Goal: Information Seeking & Learning: Learn about a topic

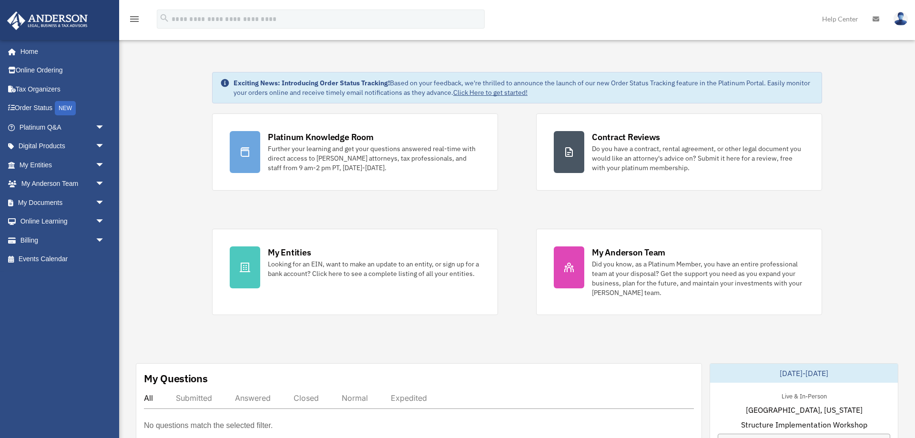
click at [902, 21] on img at bounding box center [901, 19] width 14 height 14
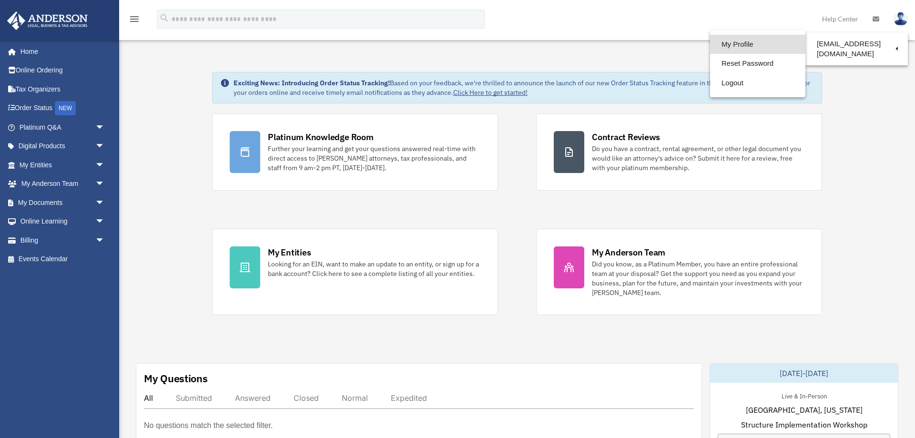
click at [749, 47] on link "My Profile" at bounding box center [757, 45] width 95 height 20
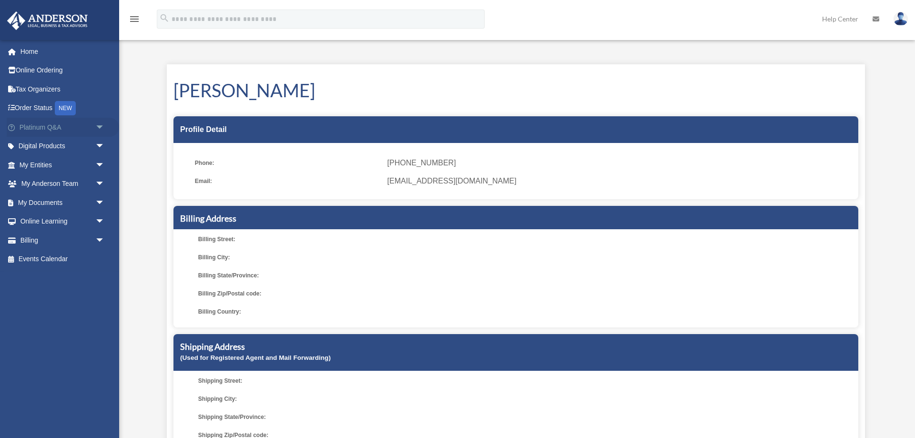
click at [98, 127] on span "arrow_drop_down" at bounding box center [104, 128] width 19 height 20
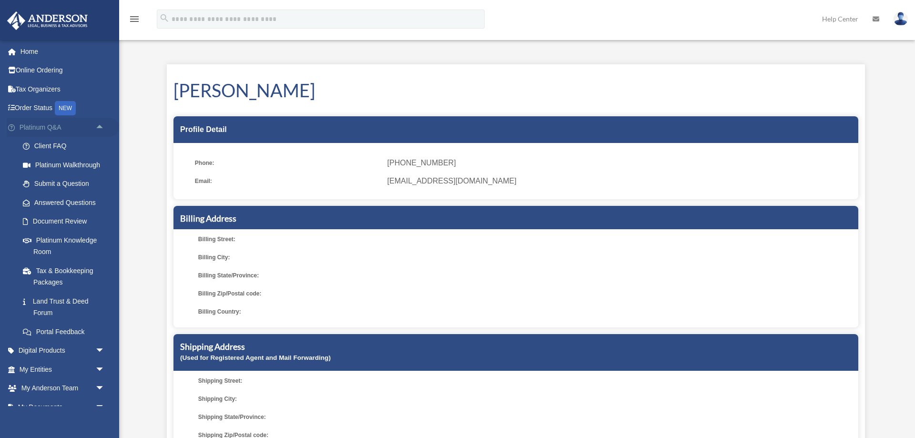
click at [98, 126] on span "arrow_drop_up" at bounding box center [104, 128] width 19 height 20
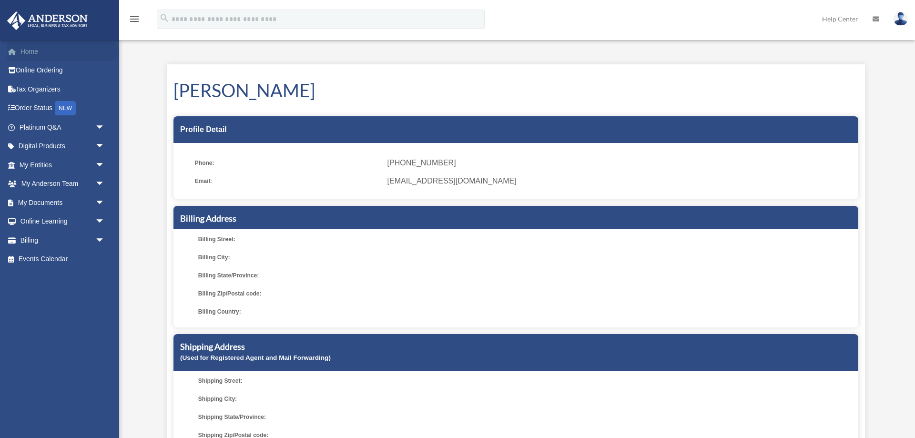
click at [41, 48] on link "Home" at bounding box center [63, 51] width 113 height 19
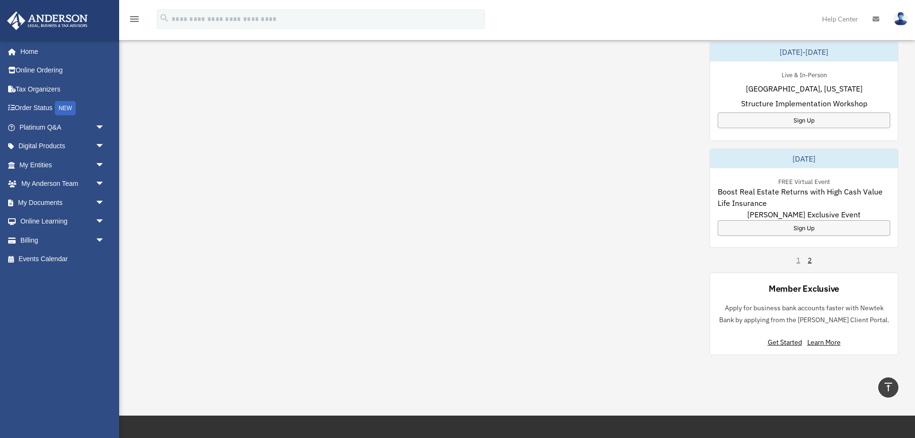
scroll to position [681, 0]
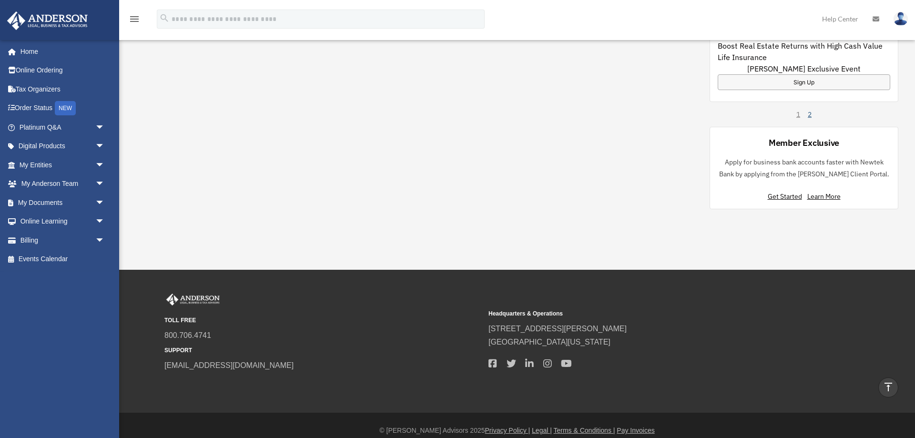
click at [809, 115] on link "2" at bounding box center [810, 115] width 4 height 10
click at [798, 114] on link "1" at bounding box center [799, 115] width 4 height 10
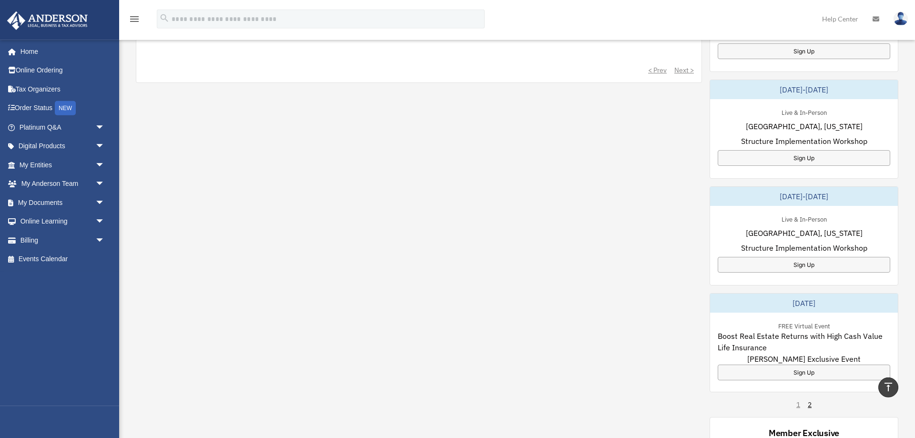
scroll to position [389, 0]
click at [795, 334] on span "Boost Real Estate Returns with High Cash Value Life Insurance" at bounding box center [804, 343] width 173 height 23
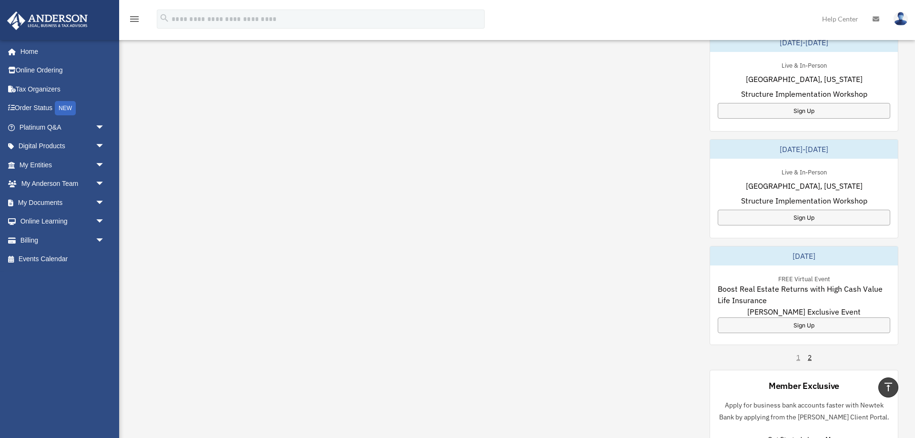
click at [796, 288] on span "Boost Real Estate Returns with High Cash Value Life Insurance" at bounding box center [804, 294] width 173 height 23
click at [803, 294] on span "Boost Real Estate Returns with High Cash Value Life Insurance" at bounding box center [804, 294] width 173 height 23
click at [811, 255] on div "September 19, 2025" at bounding box center [804, 255] width 188 height 19
click at [814, 306] on span "Boost Real Estate Returns with High Cash Value Life Insurance" at bounding box center [804, 294] width 173 height 23
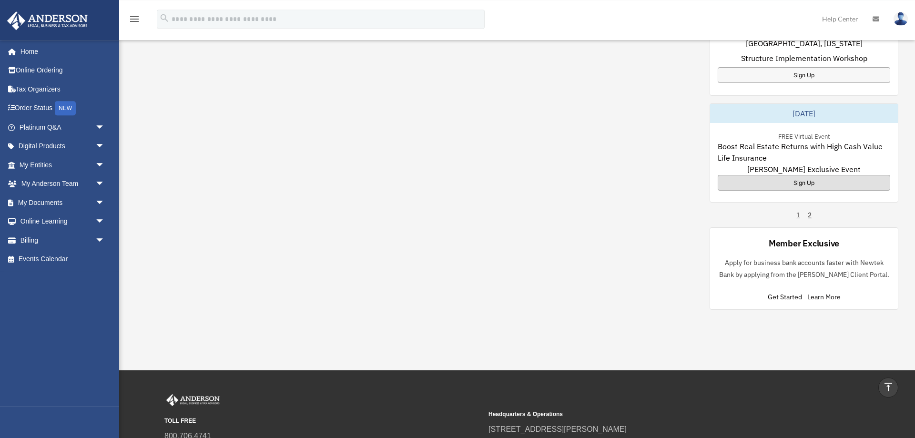
scroll to position [584, 0]
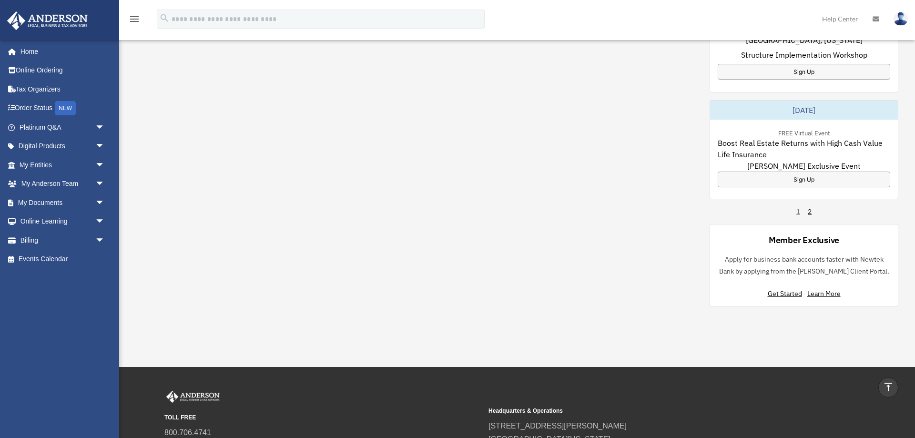
click at [797, 139] on span "Boost Real Estate Returns with High Cash Value Life Insurance" at bounding box center [804, 148] width 173 height 23
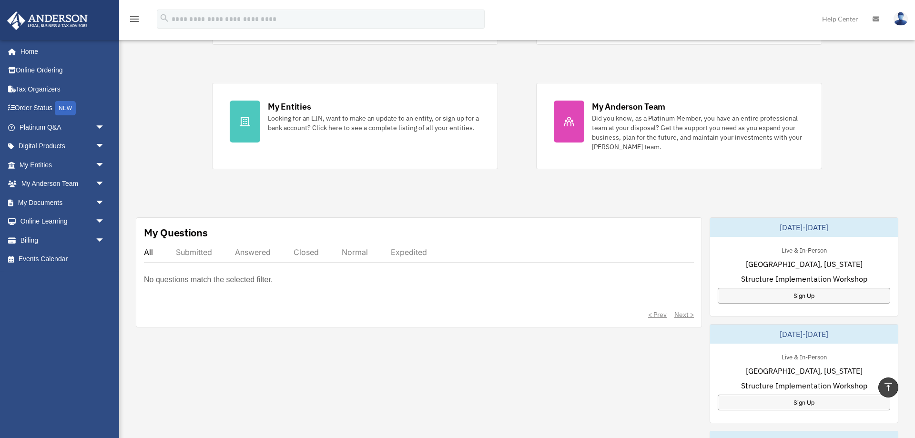
scroll to position [0, 0]
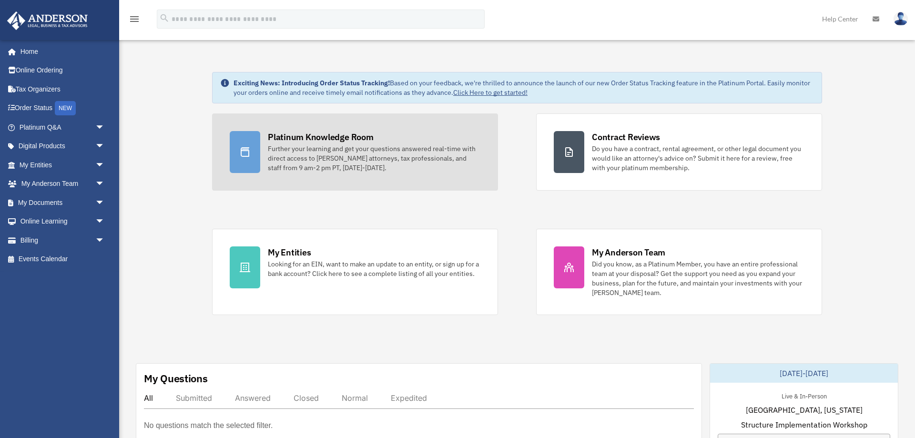
click at [328, 153] on div "Further your learning and get your questions answered real-time with direct acc…" at bounding box center [374, 158] width 213 height 29
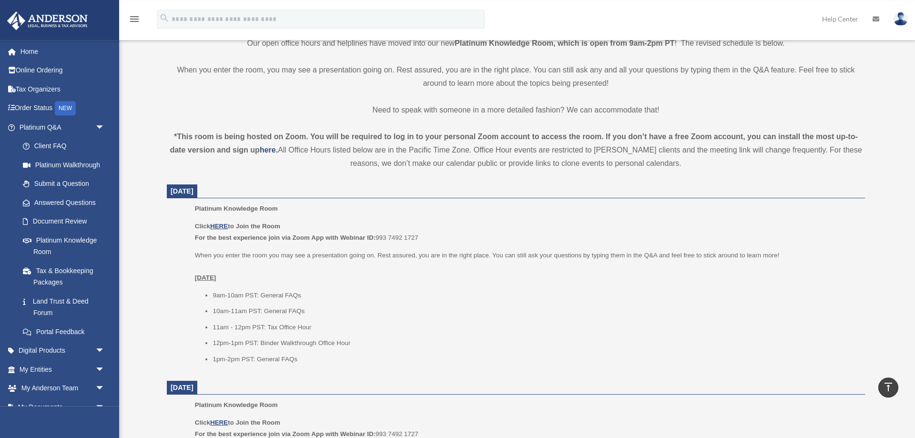
scroll to position [243, 0]
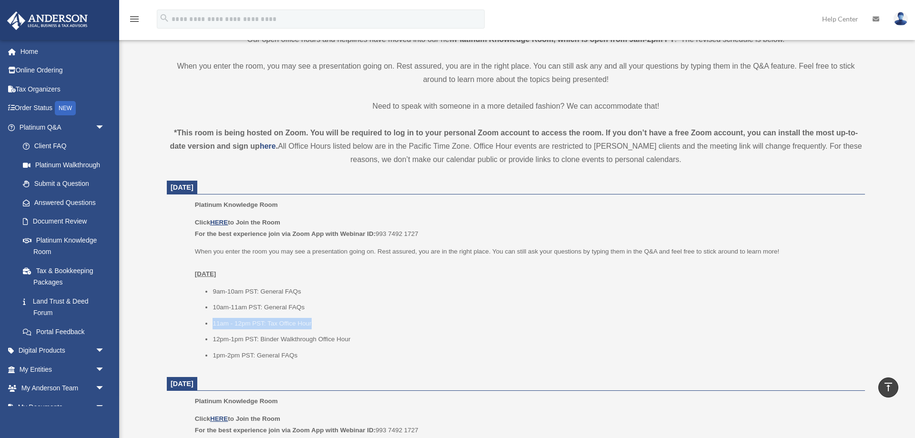
drag, startPoint x: 317, startPoint y: 324, endPoint x: 205, endPoint y: 325, distance: 111.6
click at [205, 325] on ul "9am-10am PST: General FAQs 10am-11am PST: General FAQs 11am - 12pm PST: Tax Off…" at bounding box center [527, 323] width 664 height 75
click at [363, 325] on li "11am - 12pm PST: Tax Office Hour" at bounding box center [536, 323] width 646 height 11
drag, startPoint x: 308, startPoint y: 355, endPoint x: 401, endPoint y: 357, distance: 92.5
click at [395, 357] on li "1pm-2pm PST: General FAQs" at bounding box center [536, 355] width 646 height 11
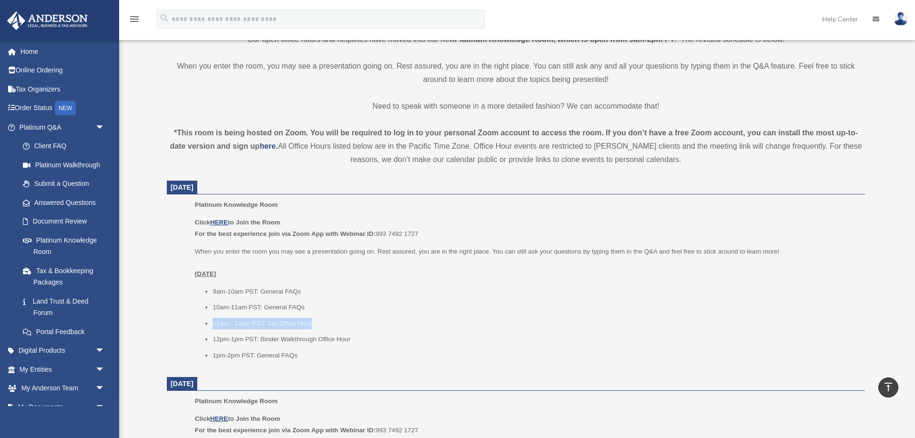
drag, startPoint x: 321, startPoint y: 323, endPoint x: 207, endPoint y: 323, distance: 113.5
click at [213, 323] on li "11am - 12pm PST: Tax Office Hour" at bounding box center [536, 323] width 646 height 11
click at [409, 323] on li "11am - 12pm PST: Tax Office Hour" at bounding box center [536, 323] width 646 height 11
drag, startPoint x: 214, startPoint y: 324, endPoint x: 325, endPoint y: 322, distance: 111.6
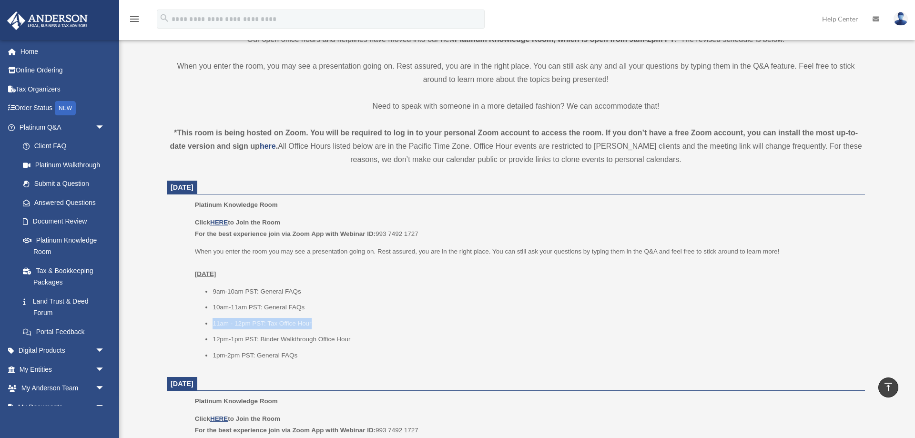
click at [325, 322] on li "11am - 12pm PST: Tax Office Hour" at bounding box center [536, 323] width 646 height 11
click at [330, 322] on li "11am - 12pm PST: Tax Office Hour" at bounding box center [536, 323] width 646 height 11
